Goal: Information Seeking & Learning: Learn about a topic

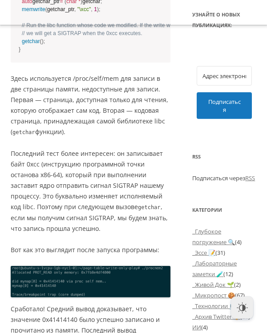
scroll to position [1008, 0]
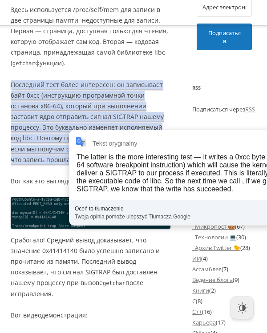
click at [124, 67] on font "Здесь используется /proc/self/mem для записи в две страницы памяти, недоступные…" at bounding box center [89, 36] width 157 height 62
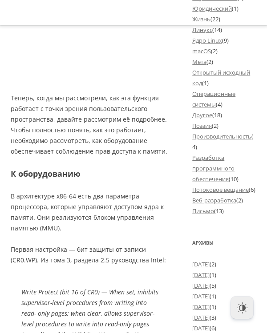
scroll to position [1567, 0]
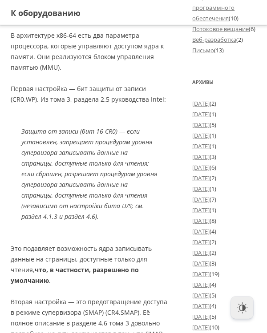
scroll to position [1623, 0]
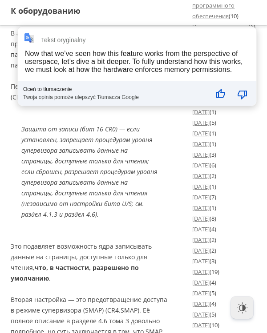
click at [127, 71] on p "В архитектуре x86-64 есть два параметра процессора, которые управляют доступом …" at bounding box center [90, 49] width 159 height 43
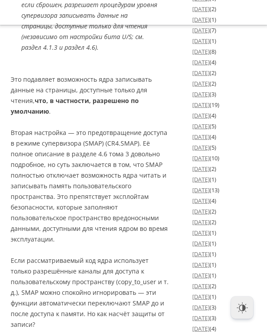
scroll to position [1791, 0]
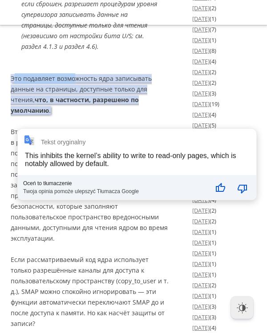
drag, startPoint x: 14, startPoint y: 147, endPoint x: 78, endPoint y: 153, distance: 64.7
click at [77, 104] on font "Это подавляет возможность ядра записывать данные на страницы, доступные только …" at bounding box center [81, 89] width 141 height 30
click at [60, 211] on font "Вторая настройка — это предотвращение доступа в режиме супервизора (SMAP) (CR4.…" at bounding box center [89, 184] width 157 height 115
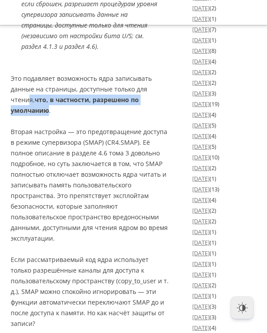
drag, startPoint x: 48, startPoint y: 179, endPoint x: 29, endPoint y: 168, distance: 22.5
click at [28, 116] on p "Это подавляет возможность ядра записывать данные на страницы, доступные только …" at bounding box center [90, 94] width 159 height 43
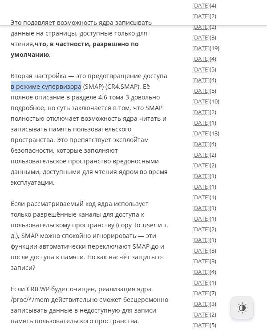
drag, startPoint x: 48, startPoint y: 158, endPoint x: 82, endPoint y: 158, distance: 34.6
click at [82, 158] on font "Вторая настройка — это предотвращение доступа в режиме супервизора (SMAP) (CR4.…" at bounding box center [89, 129] width 157 height 115
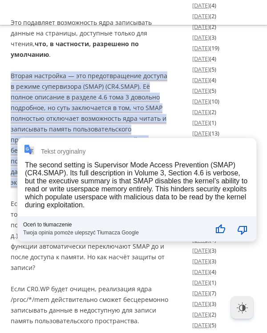
click at [72, 60] on p "Это подавляет возможность ядра записывать данные на страницы, доступные только …" at bounding box center [90, 38] width 159 height 43
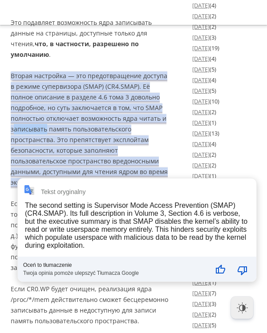
drag, startPoint x: 12, startPoint y: 197, endPoint x: 48, endPoint y: 199, distance: 35.1
click at [48, 187] on font "Вторая настройка — это предотвращение доступа в режиме супервизора (SMAP) (CR4.…" at bounding box center [89, 129] width 157 height 115
click at [82, 216] on div "The second setting is Supervisor Mode Access Prevention (SMAP) (CR4.SMAP). Its …" at bounding box center [136, 226] width 222 height 48
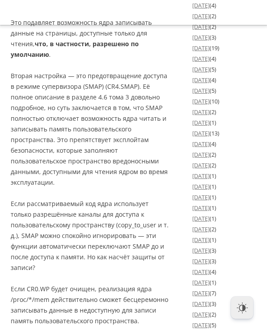
click at [146, 150] on p "Вторая настройка — это предотвращение доступа в режиме супервизора (SMAP) (CR4.…" at bounding box center [90, 129] width 159 height 117
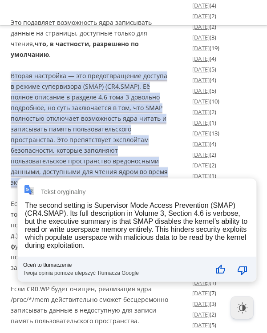
click at [164, 60] on p "Это подавляет возможность ядра записывать данные на страницы, доступные только …" at bounding box center [90, 38] width 159 height 43
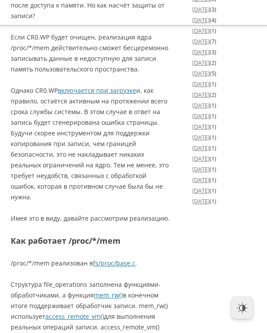
scroll to position [2127, 0]
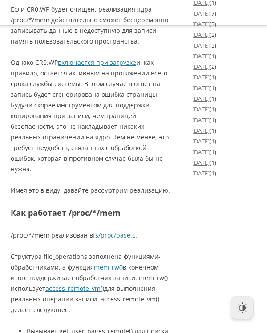
click at [125, 45] on font "Если CR0.WP будет очищен, реализация ядра /proc/*/mem действительно сможет бесц…" at bounding box center [89, 25] width 157 height 40
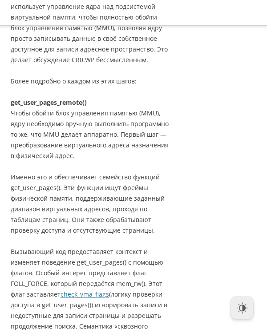
scroll to position [2631, 0]
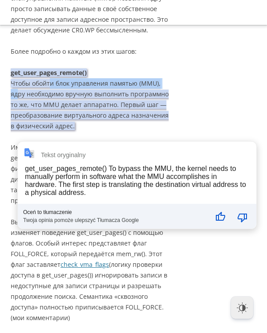
drag, startPoint x: 13, startPoint y: 160, endPoint x: 135, endPoint y: 162, distance: 122.6
click at [135, 130] on font "Чтобы обойти блок управления памятью (MMU), ядру необходимо вручную выполнить п…" at bounding box center [90, 104] width 158 height 51
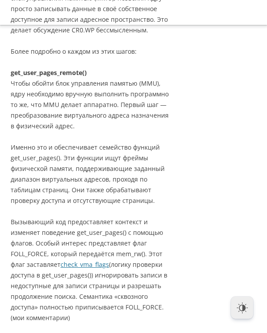
click at [173, 132] on div "Внутреннее устройство Linux: как /proc/self/mem записывает данные в неперезапис…" at bounding box center [133, 145] width 245 height 5213
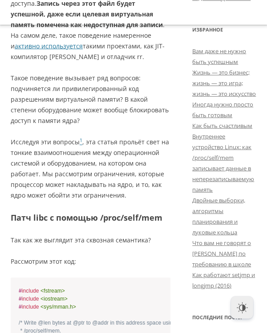
scroll to position [448, 0]
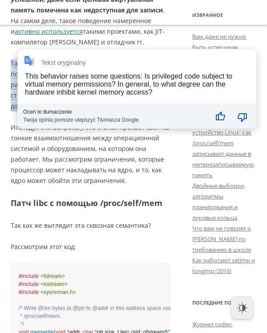
click at [84, 158] on font ", эта статья прольёт свет на тонкие взаимоотношения между операционной системой…" at bounding box center [90, 154] width 158 height 62
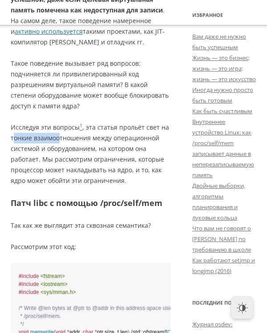
drag, startPoint x: 12, startPoint y: 123, endPoint x: 57, endPoint y: 131, distance: 46.4
click at [57, 131] on p "Исследуя эти вопросы 1 , эта статья прольёт свет на тонкие взаимоотношения межд…" at bounding box center [90, 154] width 159 height 64
click at [48, 157] on font ", эта статья прольёт свет на тонкие взаимоотношения между операционной системой…" at bounding box center [90, 154] width 158 height 62
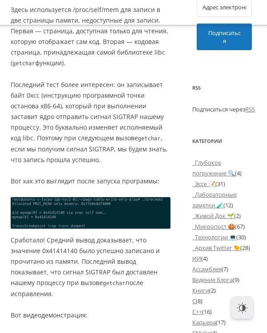
scroll to position [1175, 0]
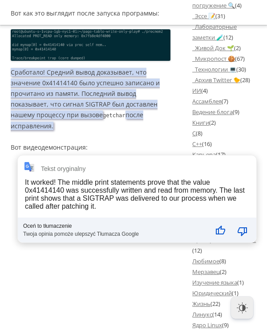
click at [159, 131] on p "Сработало! Средний вывод доказывает, что значение 0x41414140 было успешно запис…" at bounding box center [90, 99] width 159 height 64
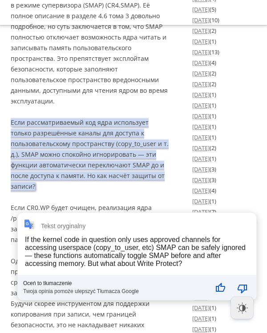
scroll to position [1903, 0]
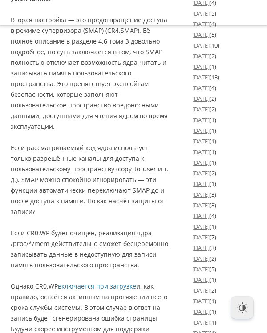
click at [87, 131] on font "Вторая настройка — это предотвращение доступа в режиме супервизора (SMAP) (CR4.…" at bounding box center [89, 73] width 157 height 115
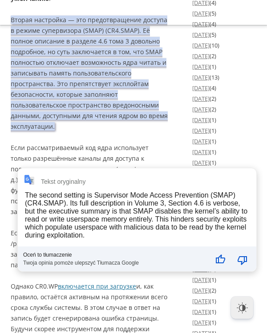
click at [159, 132] on p "Вторая настройка — это предотвращение доступа в режиме супервизора (SMAP) (CR4.…" at bounding box center [90, 73] width 159 height 117
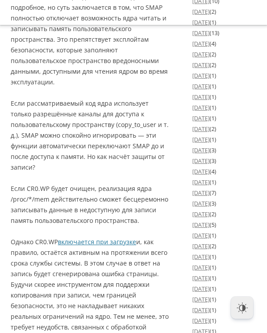
scroll to position [2015, 0]
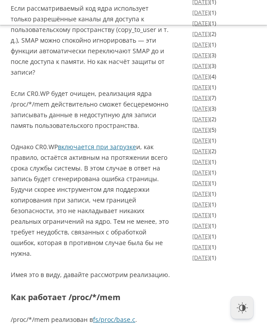
scroll to position [2071, 0]
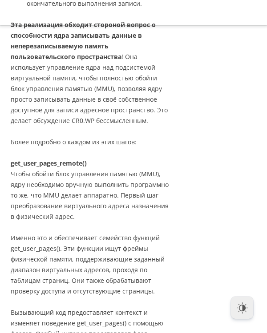
scroll to position [2463, 0]
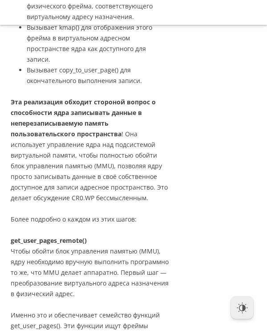
click at [77, 21] on font "Вызывает get_user_pages_remote() для поиска физического фрейма, соответствующег…" at bounding box center [97, 6] width 141 height 30
copy font "get_user_pages_remote"
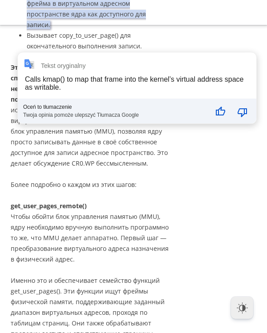
scroll to position [2519, 0]
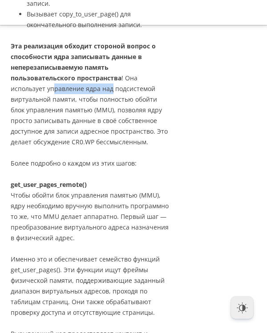
drag, startPoint x: 50, startPoint y: 170, endPoint x: 111, endPoint y: 171, distance: 60.9
click at [111, 146] on font "! Она использует управление ядра над подсистемой виртуальной памяти, чтобы полн…" at bounding box center [89, 110] width 157 height 72
click at [175, 183] on div "Внутреннее устройство Linux: как /proc/self/mem записывает данные в неперезапис…" at bounding box center [133, 333] width 245 height 5364
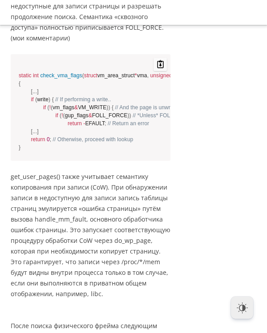
scroll to position [3023, 0]
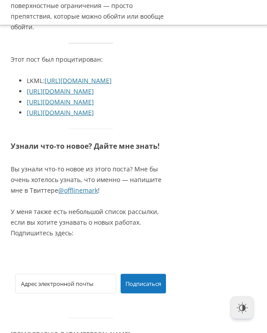
scroll to position [4254, 0]
